Goal: Task Accomplishment & Management: Use online tool/utility

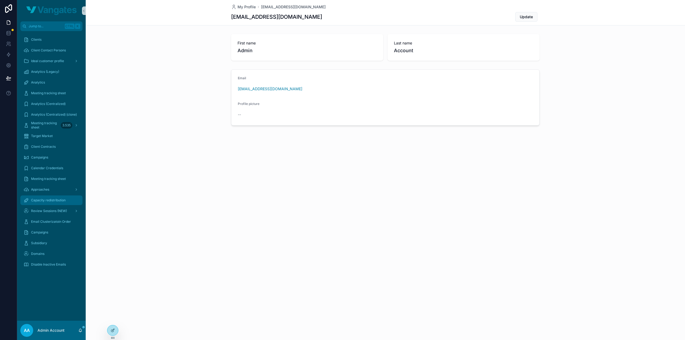
click at [45, 198] on span "Capacity redistribution" at bounding box center [48, 200] width 35 height 4
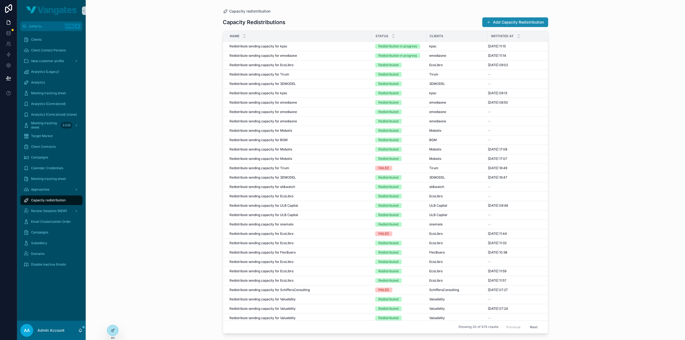
click at [522, 25] on button "Add Capacity Redistribution" at bounding box center [515, 22] width 66 height 10
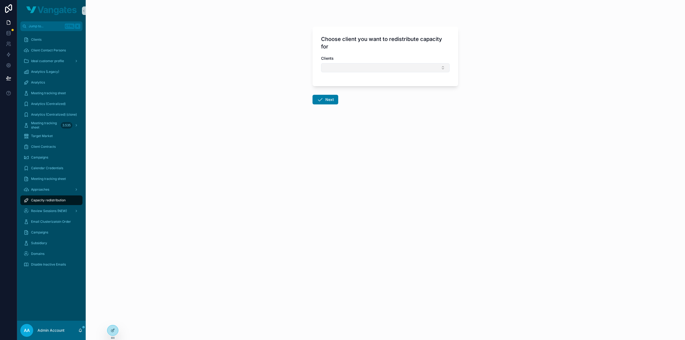
click at [335, 71] on button "Select Button" at bounding box center [385, 67] width 129 height 9
type input "***"
click at [351, 87] on div "emediaone" at bounding box center [385, 88] width 126 height 9
click at [325, 101] on button "Next" at bounding box center [326, 101] width 26 height 10
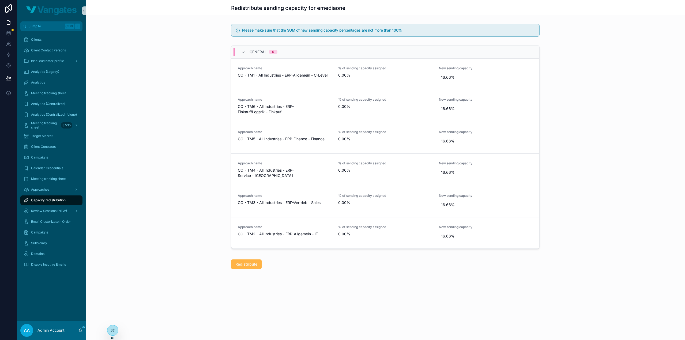
click at [248, 263] on span "Redistribute" at bounding box center [246, 264] width 22 height 5
